Goal: Information Seeking & Learning: Learn about a topic

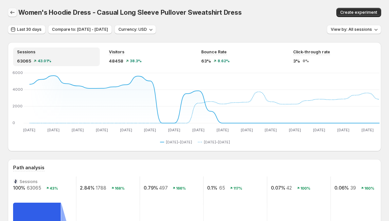
click at [14, 15] on icon "button" at bounding box center [12, 12] width 7 height 7
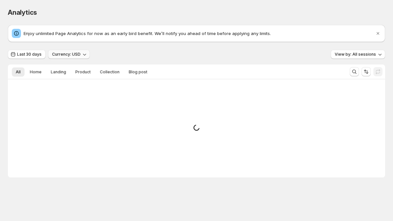
click at [49, 56] on button "Currency: USD" at bounding box center [69, 54] width 42 height 9
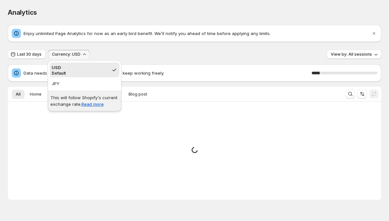
click at [69, 98] on p "This will follow Shopify's current exchange rate. Read more" at bounding box center [84, 100] width 68 height 13
click at [68, 100] on p "This will follow Shopify's current exchange rate. Read more" at bounding box center [84, 100] width 68 height 13
click at [112, 96] on p "This will follow Shopify's current exchange rate. Read more" at bounding box center [84, 100] width 68 height 13
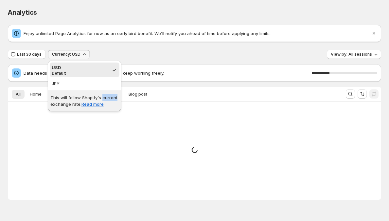
click at [112, 96] on p "This will follow Shopify's current exchange rate. Read more" at bounding box center [84, 100] width 68 height 13
click at [109, 97] on p "This will follow Shopify's current exchange rate. Read more" at bounding box center [84, 100] width 68 height 13
click at [74, 47] on div "Enjoy unlimited Page Analytics for now as an early bird benefit. We’ll notify y…" at bounding box center [194, 112] width 373 height 175
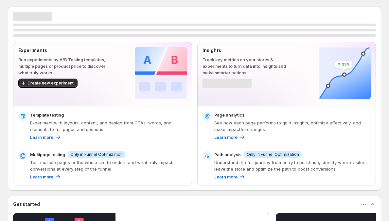
click at [44, 119] on p "Experiment with layouts, content, and design from CTAs, words, and elements to …" at bounding box center [108, 125] width 157 height 13
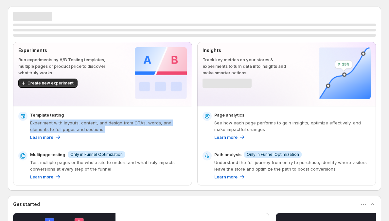
click at [44, 119] on p "Experiment with layouts, content, and design from CTAs, words, and elements to …" at bounding box center [108, 125] width 157 height 13
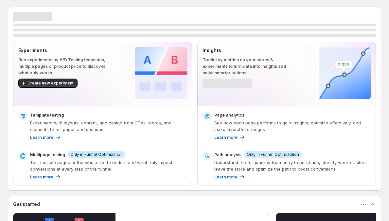
click at [54, 113] on p "Template testing" at bounding box center [47, 115] width 34 height 7
click at [55, 125] on p "Experiment with layouts, content, and design from CTAs, words, and elements to …" at bounding box center [108, 125] width 157 height 13
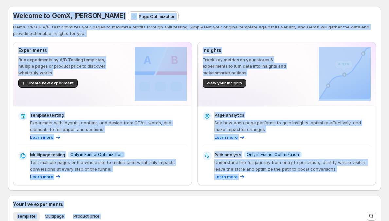
click at [55, 125] on p "Experiment with layouts, content, and design from CTAs, words, and elements to …" at bounding box center [108, 125] width 157 height 13
click at [83, 124] on p "Experiment with layouts, content, and design from CTAs, words, and elements to …" at bounding box center [108, 125] width 157 height 13
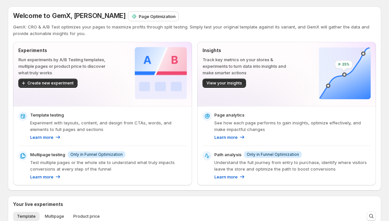
click at [248, 131] on p "See how each page performs to gain insights, optimize effectively, and make imp…" at bounding box center [292, 125] width 157 height 13
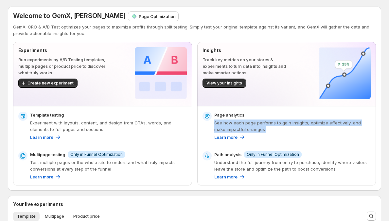
click at [248, 131] on p "See how each page performs to gain insights, optimize effectively, and make imp…" at bounding box center [292, 125] width 157 height 13
click at [263, 126] on p "See how each page performs to gain insights, optimize effectively, and make imp…" at bounding box center [292, 125] width 157 height 13
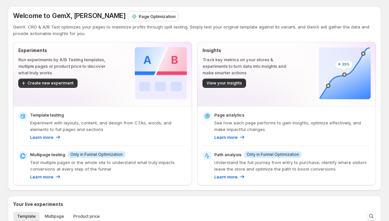
click at [238, 163] on p "Understand the full journey from entry to purchase, identify where visitors lea…" at bounding box center [292, 165] width 157 height 13
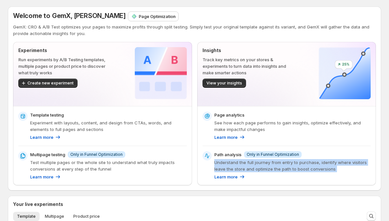
click at [238, 163] on p "Understand the full journey from entry to purchase, identify where visitors lea…" at bounding box center [292, 165] width 157 height 13
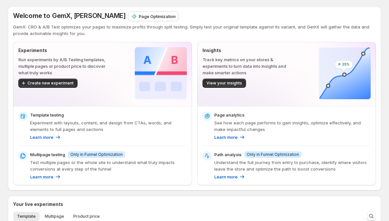
click at [231, 154] on p "Path analysis" at bounding box center [227, 154] width 27 height 7
click at [229, 164] on p "Understand the full journey from entry to purchase, identify where visitors lea…" at bounding box center [292, 165] width 157 height 13
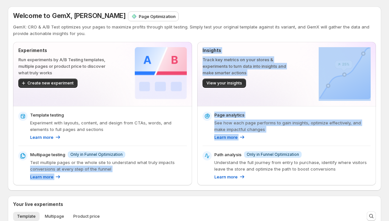
drag, startPoint x: 210, startPoint y: 157, endPoint x: 196, endPoint y: 162, distance: 15.6
click at [195, 162] on div "Experiments Run experiments by A/B Testing templates, multiple pages or product…" at bounding box center [194, 113] width 363 height 143
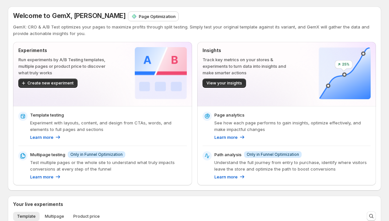
click at [247, 154] on span "Info Only in Funnel Optimization" at bounding box center [273, 154] width 58 height 7
click at [257, 154] on span "Only in Funnel Optimization" at bounding box center [273, 154] width 52 height 5
click at [241, 162] on p "Understand the full journey from entry to purchase, identify where visitors lea…" at bounding box center [292, 165] width 157 height 13
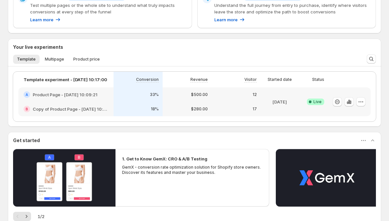
scroll to position [160, 0]
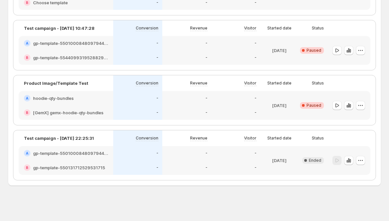
scroll to position [149, 0]
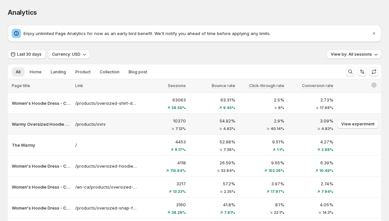
click at [190, 124] on div "54.92% 4.82%" at bounding box center [212, 124] width 49 height 17
click at [39, 117] on td "Warmy Oversized Hoodie Dress – Ultra-Soft Fleece Sweatshirt Dress for Women (Pl…" at bounding box center [40, 124] width 65 height 21
click at [294, 147] on div "4.27% 2.98%" at bounding box center [310, 144] width 45 height 13
click at [293, 123] on p "3.09%" at bounding box center [310, 121] width 45 height 7
click at [129, 135] on td "/" at bounding box center [105, 145] width 65 height 21
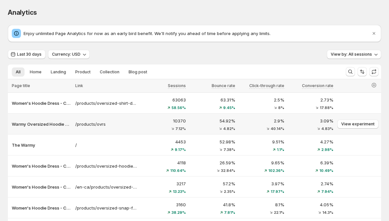
click at [151, 125] on div "10370 7.12%" at bounding box center [163, 124] width 45 height 13
click at [102, 124] on p "/products/ovrs" at bounding box center [106, 124] width 62 height 7
click at [188, 127] on div "10370 7.12%" at bounding box center [163, 124] width 49 height 17
click at [201, 124] on p "54.92%" at bounding box center [212, 121] width 45 height 7
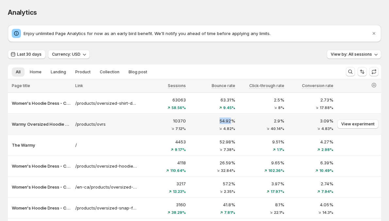
click at [201, 124] on p "54.92%" at bounding box center [212, 121] width 45 height 7
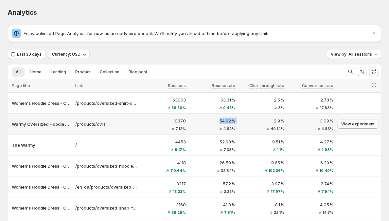
click at [201, 124] on p "54.92%" at bounding box center [212, 121] width 45 height 7
click at [202, 124] on p "54.92%" at bounding box center [212, 121] width 45 height 7
click at [194, 126] on div "54.92% 4.82%" at bounding box center [212, 124] width 45 height 13
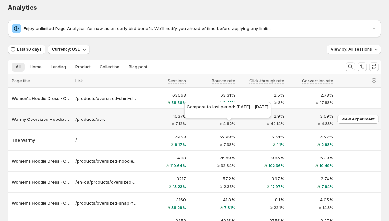
scroll to position [11, 0]
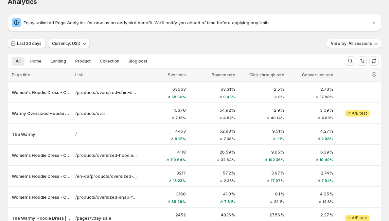
click at [94, 49] on div "Last 30 days Currency: USD View by: All sessions All Home Landing Product Colle…" at bounding box center [194, 172] width 373 height 267
click at [86, 45] on icon "button" at bounding box center [84, 43] width 7 height 7
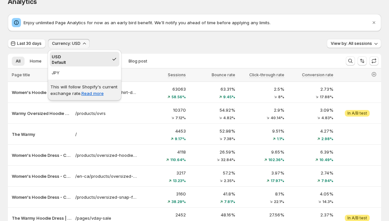
click at [86, 45] on icon "button" at bounding box center [84, 43] width 7 height 7
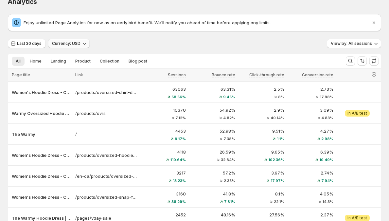
click at [86, 45] on icon "button" at bounding box center [84, 43] width 7 height 7
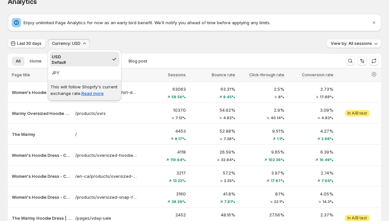
click at [86, 45] on icon "button" at bounding box center [84, 43] width 7 height 7
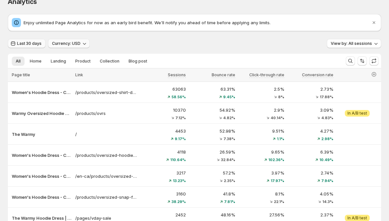
click at [41, 45] on span "Last 30 days" at bounding box center [29, 43] width 25 height 5
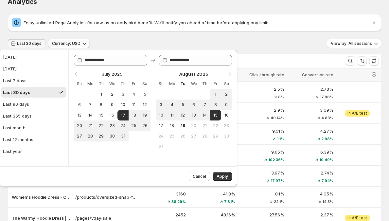
click at [22, 44] on span "Last 30 days" at bounding box center [29, 43] width 25 height 5
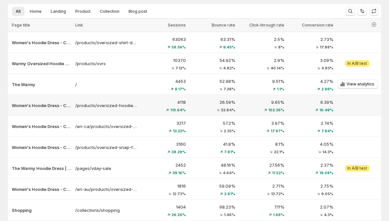
scroll to position [47, 0]
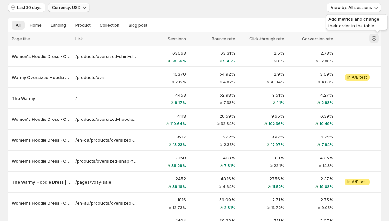
click at [377, 39] on icon "button" at bounding box center [374, 38] width 7 height 7
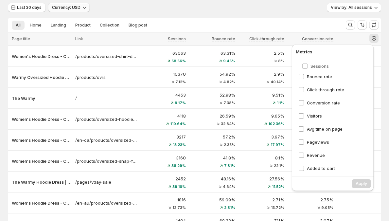
scroll to position [47, 4]
drag, startPoint x: 366, startPoint y: 62, endPoint x: 352, endPoint y: 64, distance: 14.3
click at [352, 64] on div "Sessions Bounce rate Click-through rate Conversion rate Visitors Avg time on pa…" at bounding box center [334, 115] width 77 height 115
click at [227, 13] on div "Last 30 days Currency: USD View by: All sessions All Home Landing Product Colle…" at bounding box center [194, 136] width 373 height 267
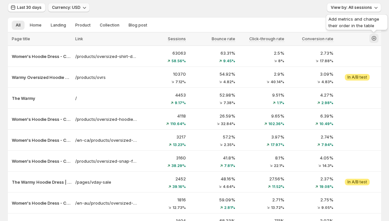
click at [378, 37] on button "button" at bounding box center [374, 38] width 9 height 9
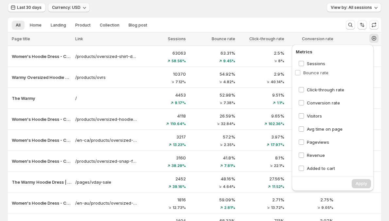
click at [358, 74] on div "Sessions Bounce rate Click-through rate Conversion rate Visitors Avg time on pa…" at bounding box center [334, 115] width 77 height 115
click at [340, 97] on div "Conversion rate" at bounding box center [334, 103] width 77 height 12
click at [358, 101] on div "Sessions Bounce rate Click-through rate Conversion rate Visitors Avg time on pa…" at bounding box center [334, 115] width 77 height 115
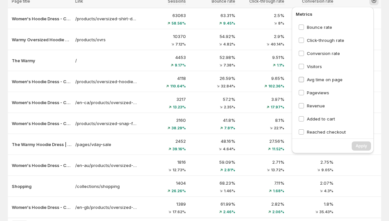
scroll to position [0, 0]
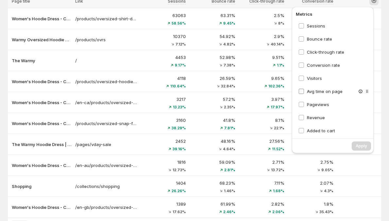
click at [323, 90] on span "Avg time on page" at bounding box center [325, 91] width 36 height 5
click at [0, 36] on div "Analytics. This page is ready Analytics Enjoy unlimited Page Analytics for now …" at bounding box center [194, 92] width 389 height 352
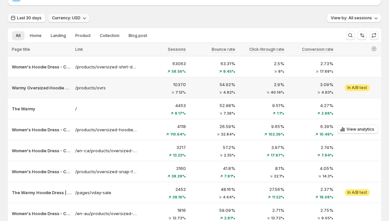
scroll to position [61, 4]
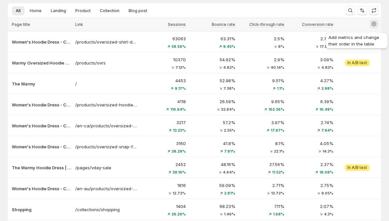
click at [373, 24] on icon "button" at bounding box center [374, 24] width 3 height 3
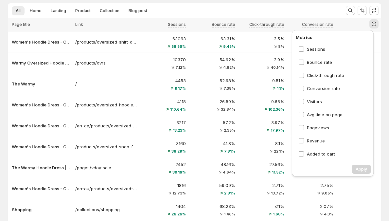
click at [377, 24] on icon "button" at bounding box center [374, 24] width 7 height 7
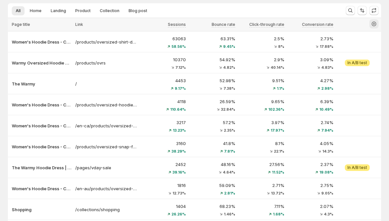
click at [377, 24] on icon "button" at bounding box center [374, 24] width 7 height 7
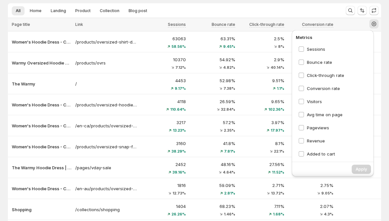
click at [377, 24] on icon "button" at bounding box center [374, 24] width 7 height 7
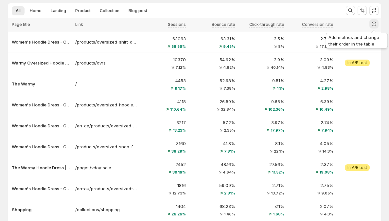
click at [377, 24] on button "button" at bounding box center [374, 23] width 9 height 9
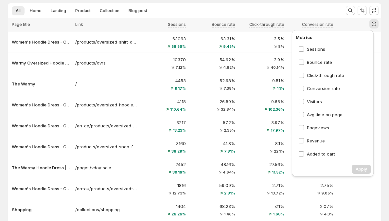
click at [377, 24] on button "button" at bounding box center [374, 23] width 9 height 9
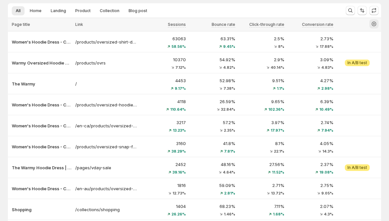
click at [377, 24] on button "button" at bounding box center [374, 23] width 9 height 9
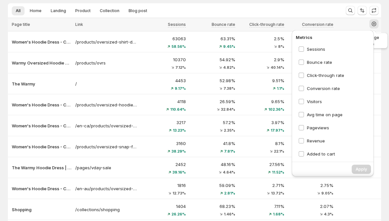
click at [377, 24] on button "button" at bounding box center [374, 23] width 9 height 9
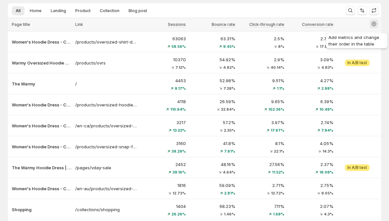
click at [373, 23] on icon "button" at bounding box center [374, 24] width 7 height 7
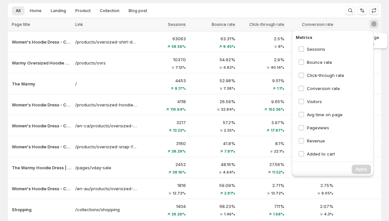
click at [374, 23] on icon "button" at bounding box center [374, 24] width 7 height 7
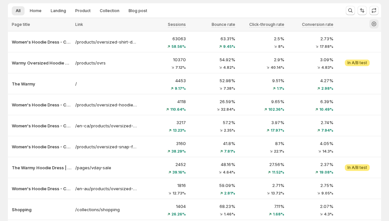
click at [374, 23] on icon "button" at bounding box center [374, 24] width 7 height 7
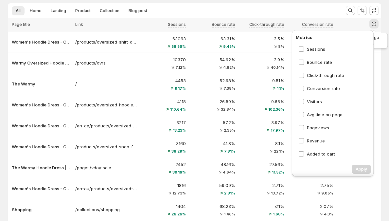
click at [374, 23] on icon "button" at bounding box center [374, 24] width 7 height 7
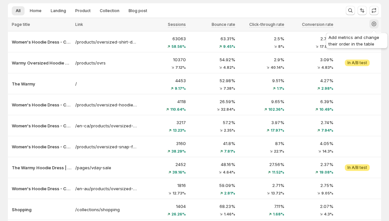
click at [374, 23] on icon "button" at bounding box center [374, 24] width 7 height 7
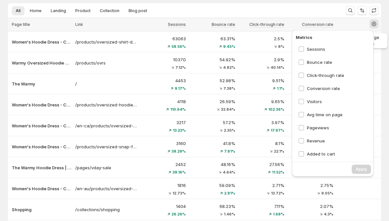
click at [374, 23] on icon "button" at bounding box center [374, 24] width 7 height 7
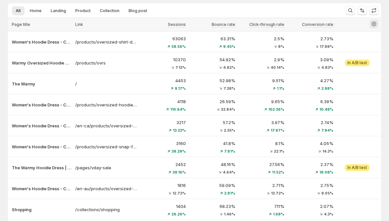
click at [374, 23] on icon "button" at bounding box center [374, 24] width 7 height 7
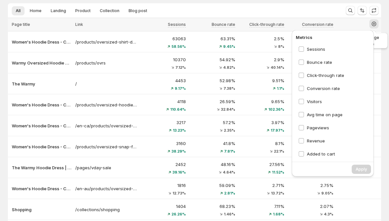
click at [373, 22] on icon "button" at bounding box center [374, 24] width 7 height 7
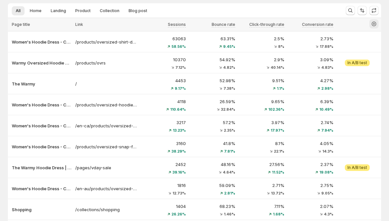
click at [373, 22] on icon "button" at bounding box center [374, 24] width 5 height 5
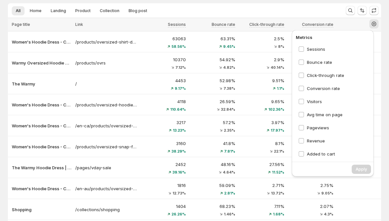
click at [371, 26] on button "button" at bounding box center [374, 23] width 9 height 9
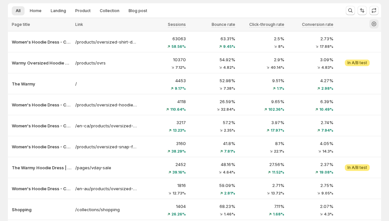
click at [372, 24] on icon "button" at bounding box center [374, 24] width 5 height 5
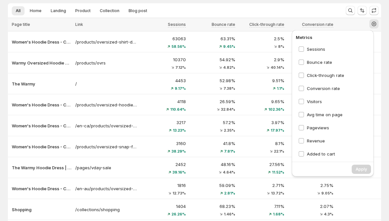
click at [388, 18] on div "Analytics. This page is ready Analytics Enjoy unlimited Page Analytics for now …" at bounding box center [194, 115] width 389 height 352
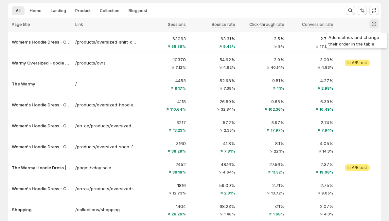
click at [374, 24] on icon "button" at bounding box center [374, 24] width 3 height 3
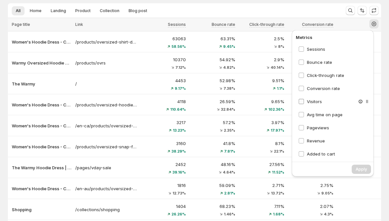
click at [312, 100] on span "Visitors" at bounding box center [314, 101] width 15 height 5
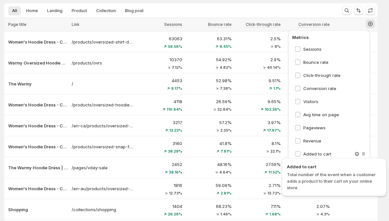
click at [357, 167] on span "Added to cart" at bounding box center [334, 166] width 94 height 7
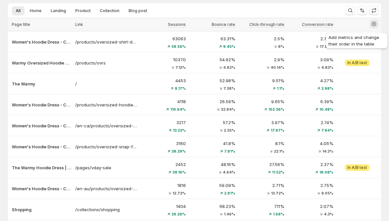
click at [374, 23] on icon "button" at bounding box center [374, 24] width 7 height 7
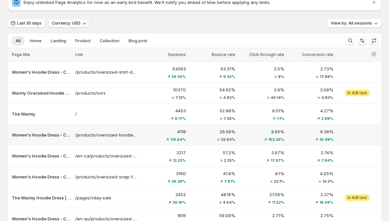
scroll to position [26, 4]
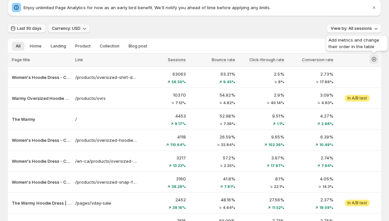
click at [374, 58] on icon "button" at bounding box center [374, 59] width 3 height 3
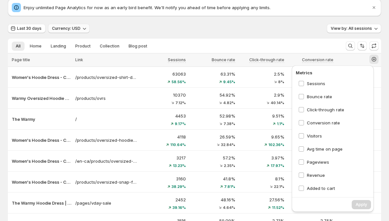
scroll to position [1, 0]
